Goal: Task Accomplishment & Management: Manage account settings

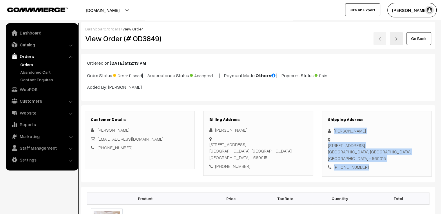
click at [110, 30] on link "orders" at bounding box center [114, 28] width 13 height 5
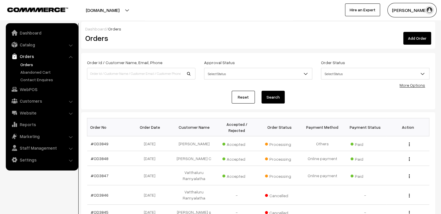
drag, startPoint x: 115, startPoint y: 136, endPoint x: 86, endPoint y: 137, distance: 28.4
click at [114, 137] on td "#OD3849" at bounding box center [108, 143] width 43 height 15
drag, startPoint x: 115, startPoint y: 135, endPoint x: 88, endPoint y: 142, distance: 28.1
click at [88, 142] on td "#OD3849" at bounding box center [108, 143] width 43 height 15
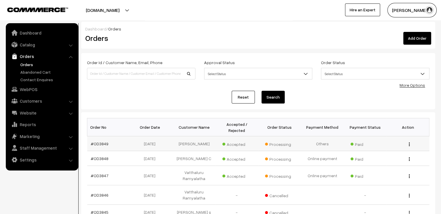
copy link "#OD3849"
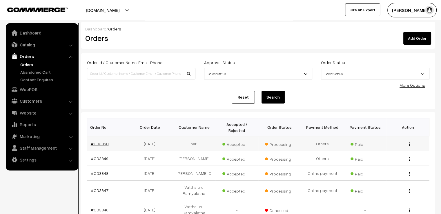
click at [101, 141] on link "#OD3850" at bounding box center [100, 143] width 18 height 5
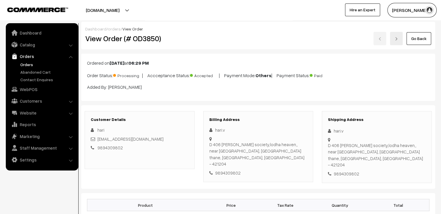
drag, startPoint x: 369, startPoint y: 170, endPoint x: 327, endPoint y: 127, distance: 60.1
click at [327, 127] on div "Shipping Address hari.v D 406 [PERSON_NAME] society,lodha heaven,, near [GEOGRA…" at bounding box center [377, 147] width 110 height 72
copy div "hari.v D 406 [PERSON_NAME] society,lodha heaven,, near [GEOGRAPHIC_DATA], [GEOG…"
click at [422, 38] on link "Go Back" at bounding box center [419, 38] width 25 height 13
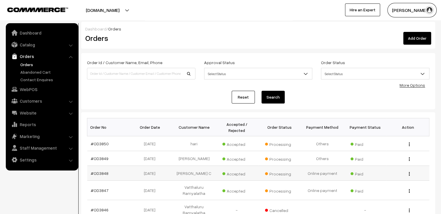
scroll to position [145, 0]
